Goal: Find specific page/section: Find specific page/section

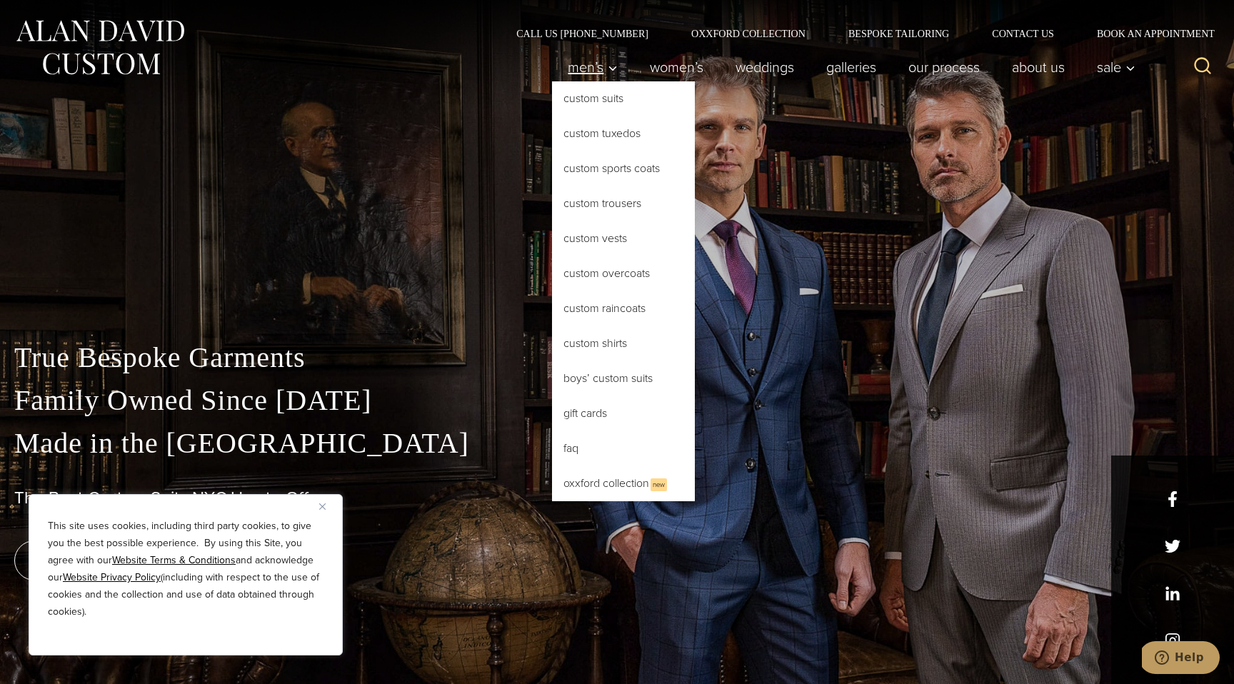
click at [609, 74] on icon "Primary Navigation" at bounding box center [612, 68] width 13 height 13
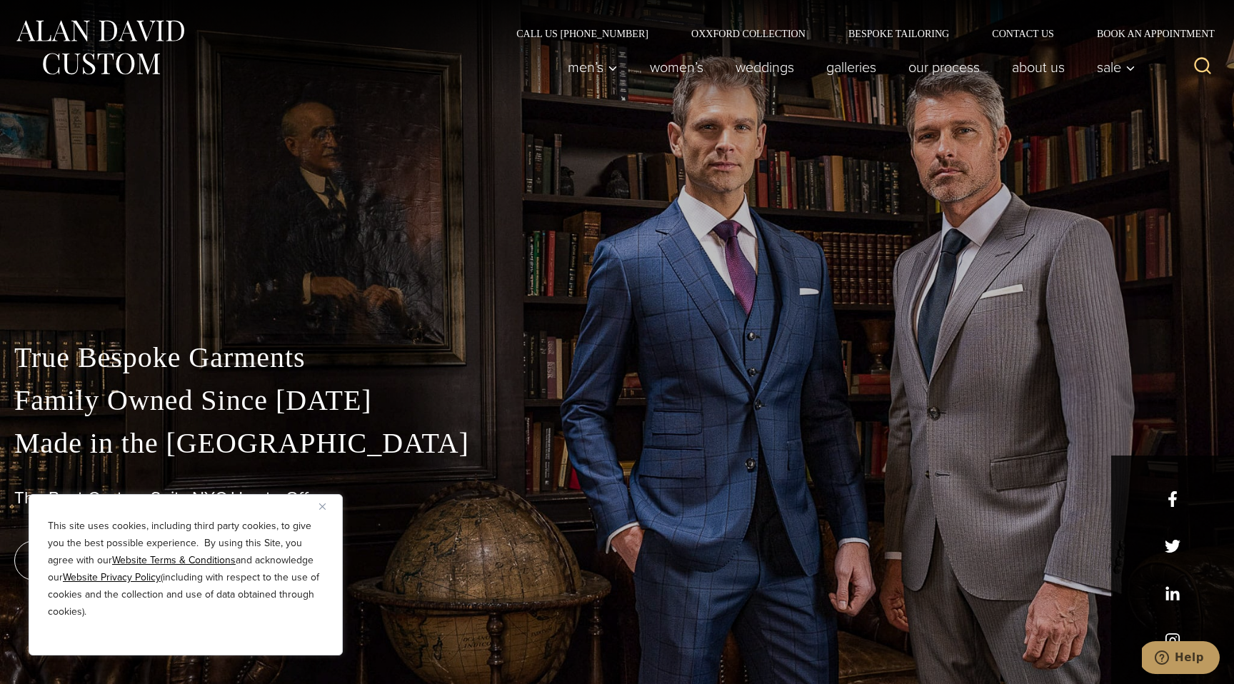
click at [1196, 61] on icon "View Search Form" at bounding box center [1202, 66] width 17 height 17
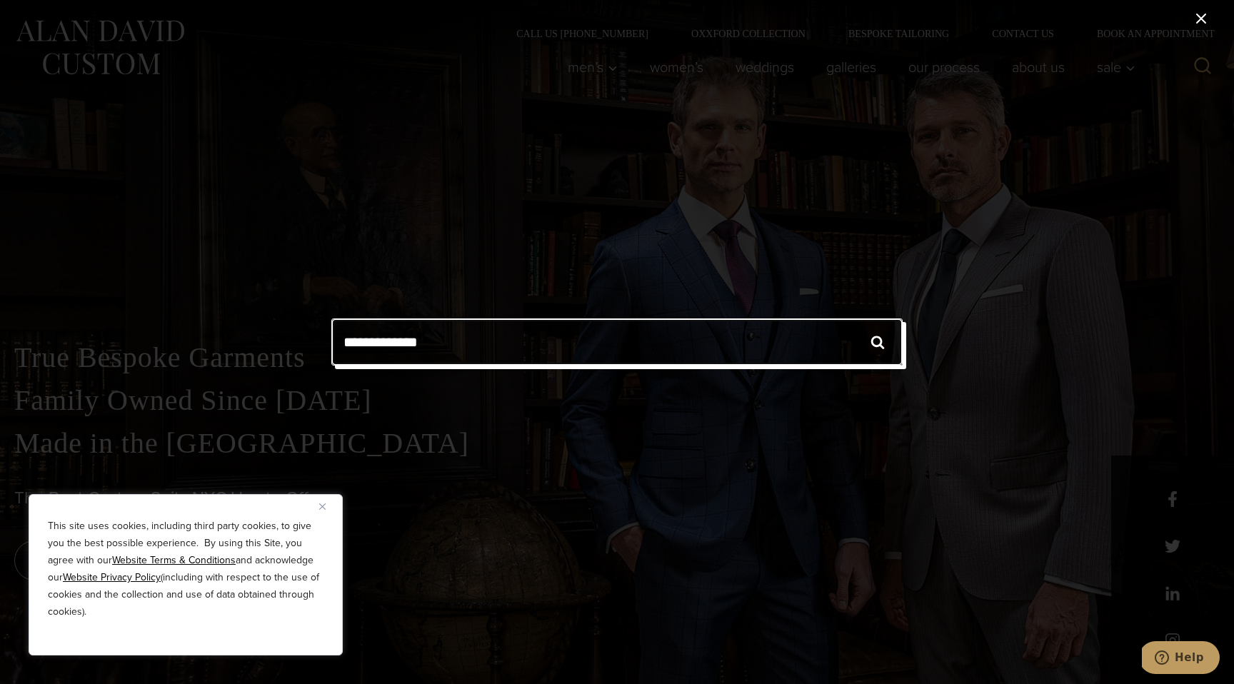
type input "**********"
click at [853, 318] on input "******" at bounding box center [878, 341] width 50 height 47
